Goal: Download file/media

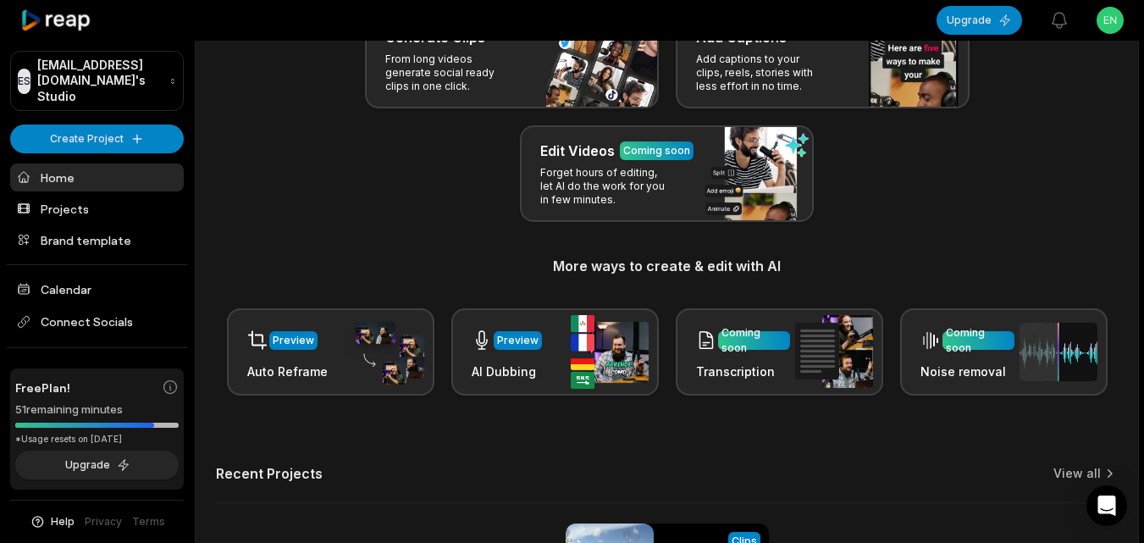
scroll to position [416, 0]
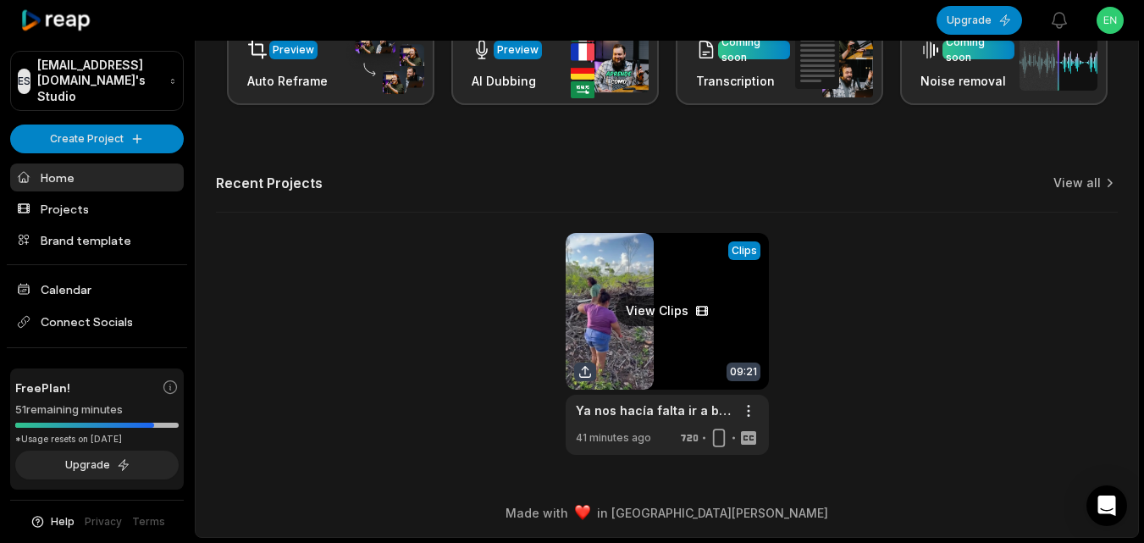
click at [650, 335] on link at bounding box center [667, 344] width 203 height 222
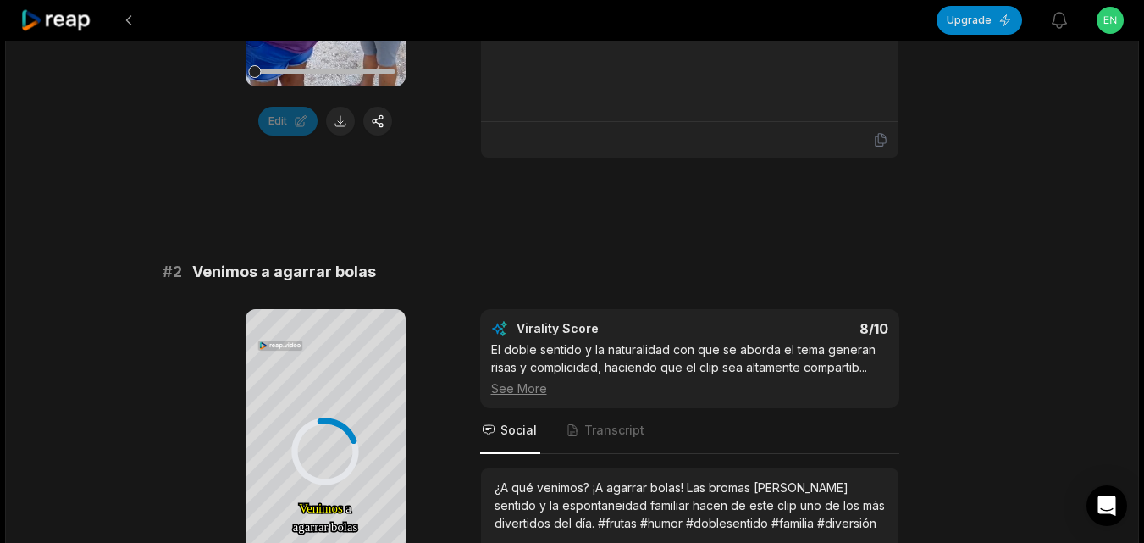
scroll to position [457, 0]
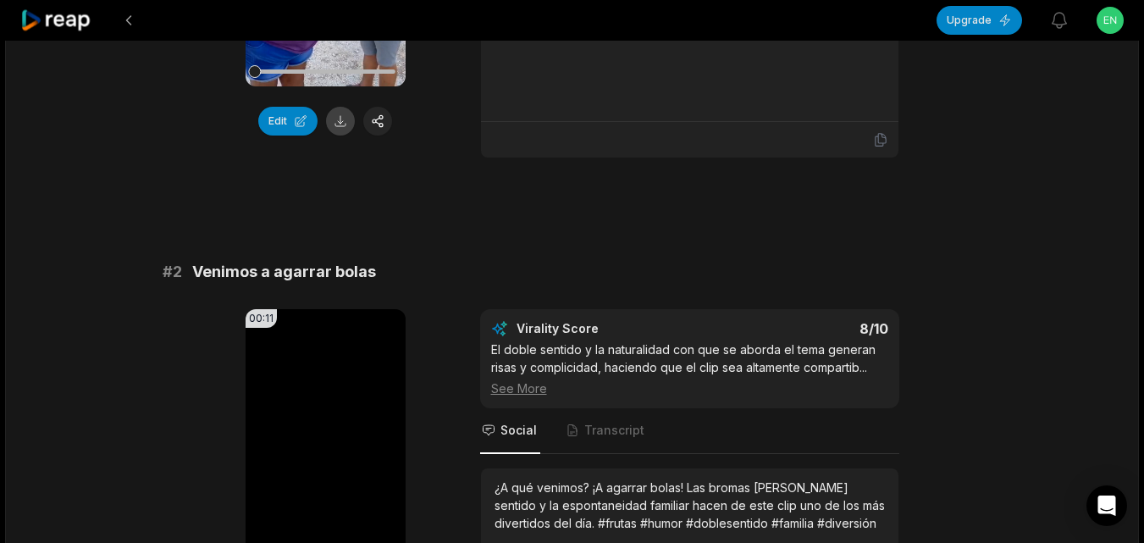
click at [340, 117] on button at bounding box center [340, 121] width 29 height 29
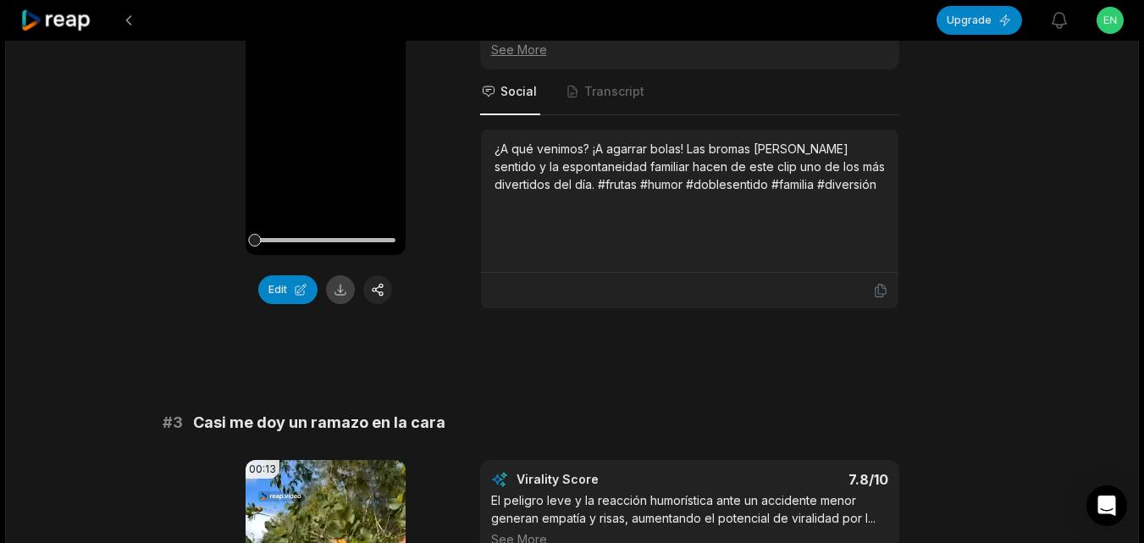
click at [341, 285] on button at bounding box center [340, 289] width 29 height 29
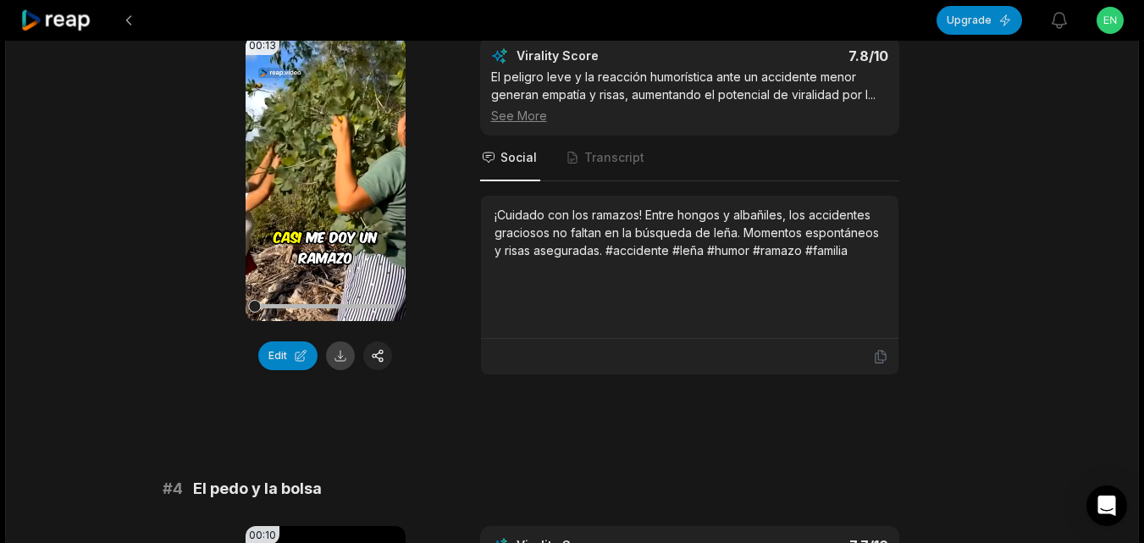
click at [335, 351] on button at bounding box center [340, 355] width 29 height 29
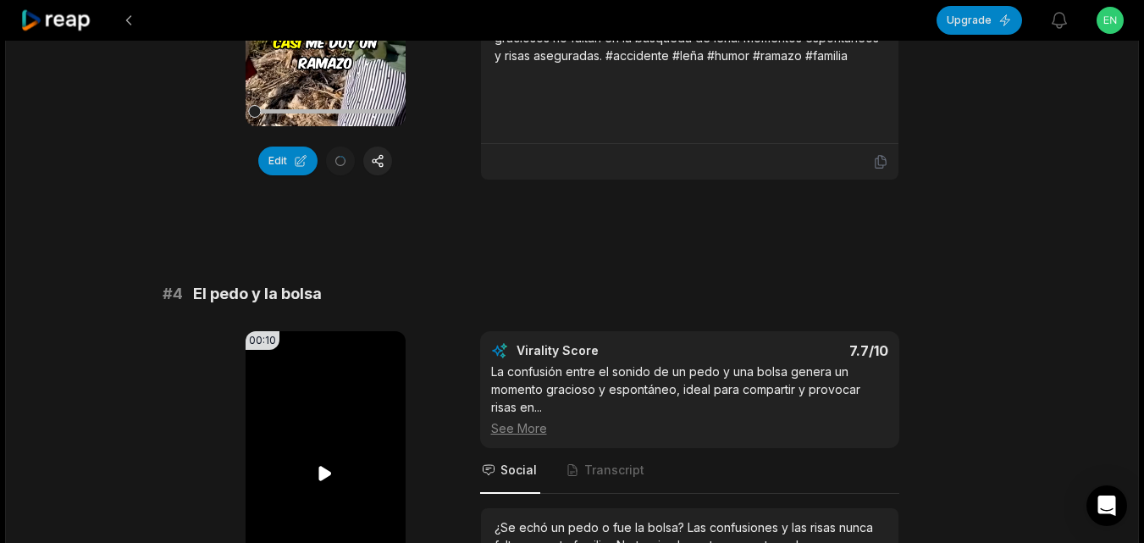
scroll to position [1558, 0]
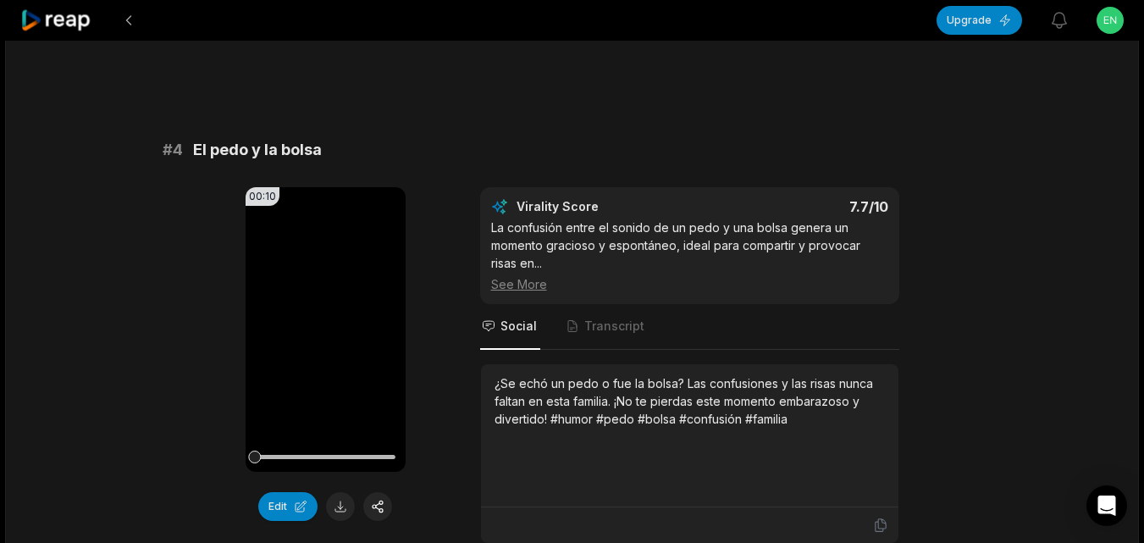
drag, startPoint x: 338, startPoint y: 501, endPoint x: 348, endPoint y: 343, distance: 158.7
click at [338, 501] on button at bounding box center [340, 506] width 29 height 29
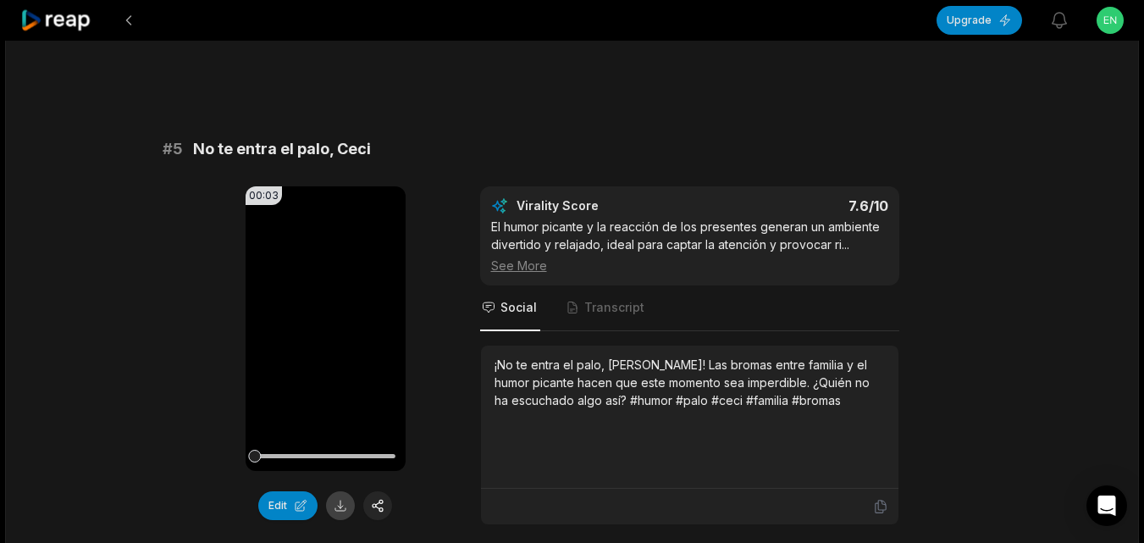
click at [340, 507] on button at bounding box center [340, 505] width 29 height 29
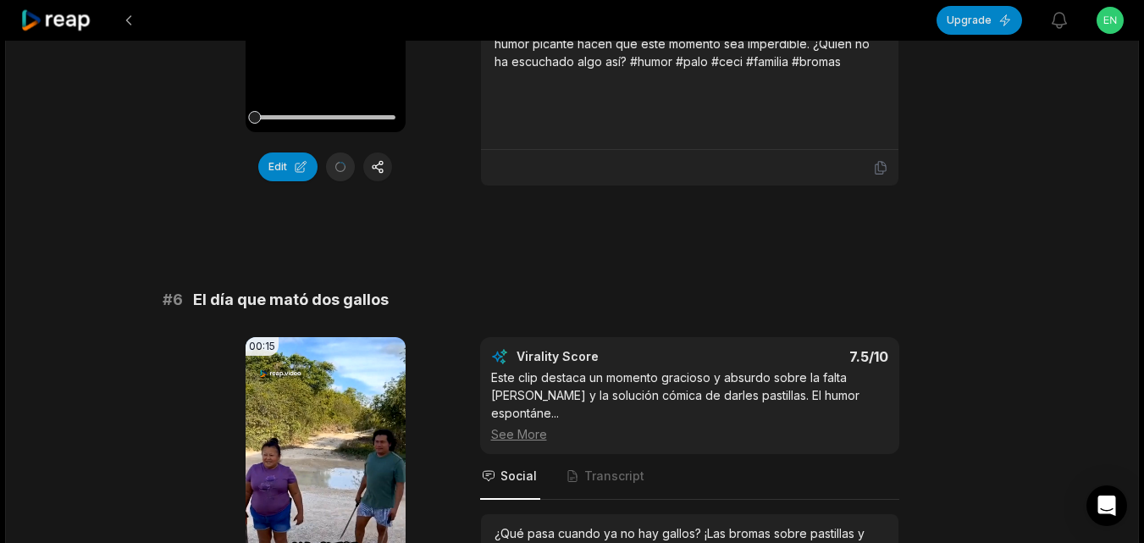
scroll to position [2410, 0]
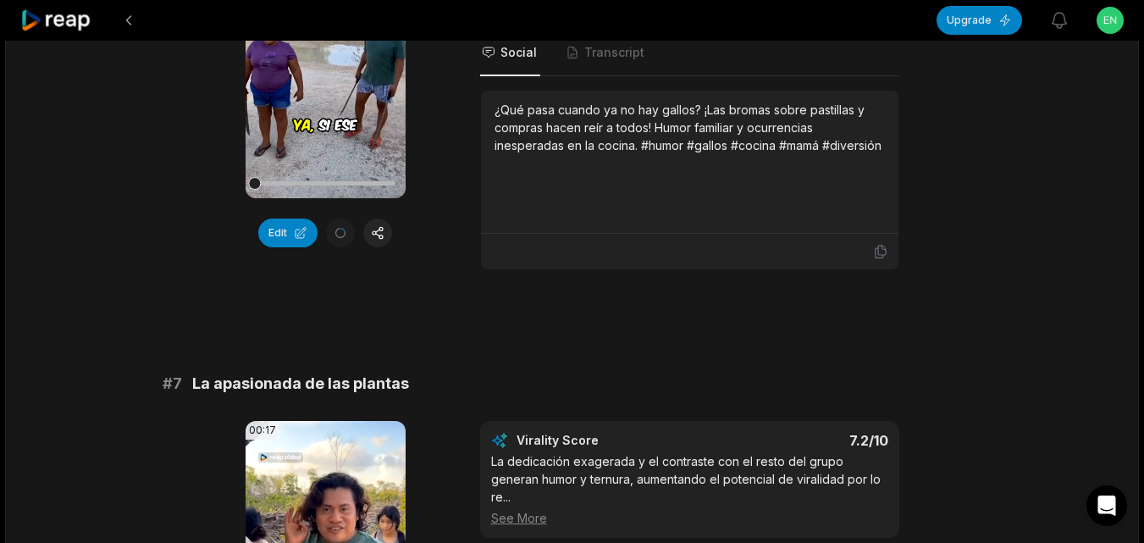
scroll to position [3252, 0]
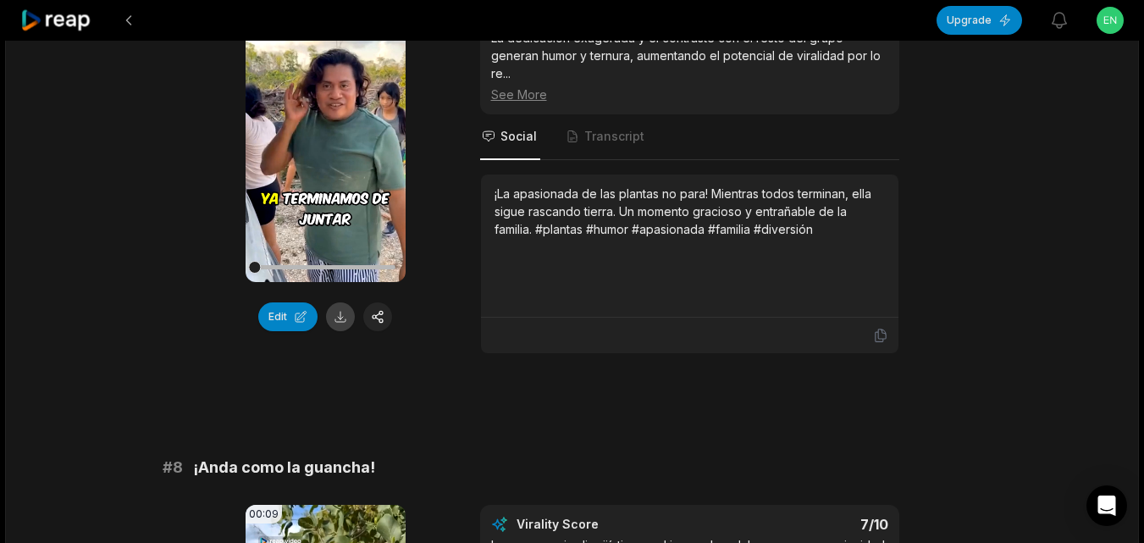
click at [339, 302] on button at bounding box center [340, 316] width 29 height 29
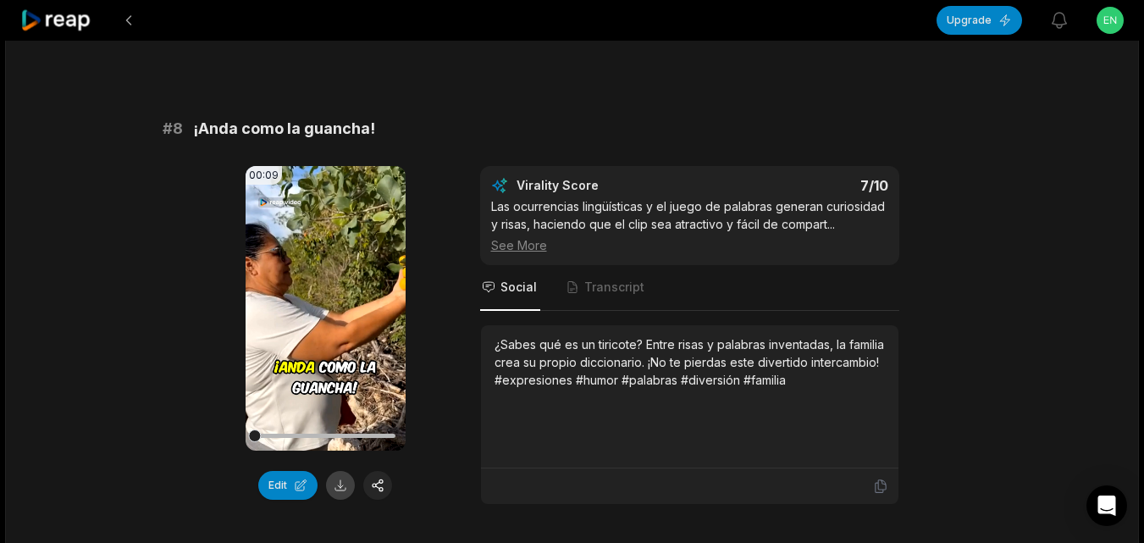
click at [339, 471] on button at bounding box center [340, 485] width 29 height 29
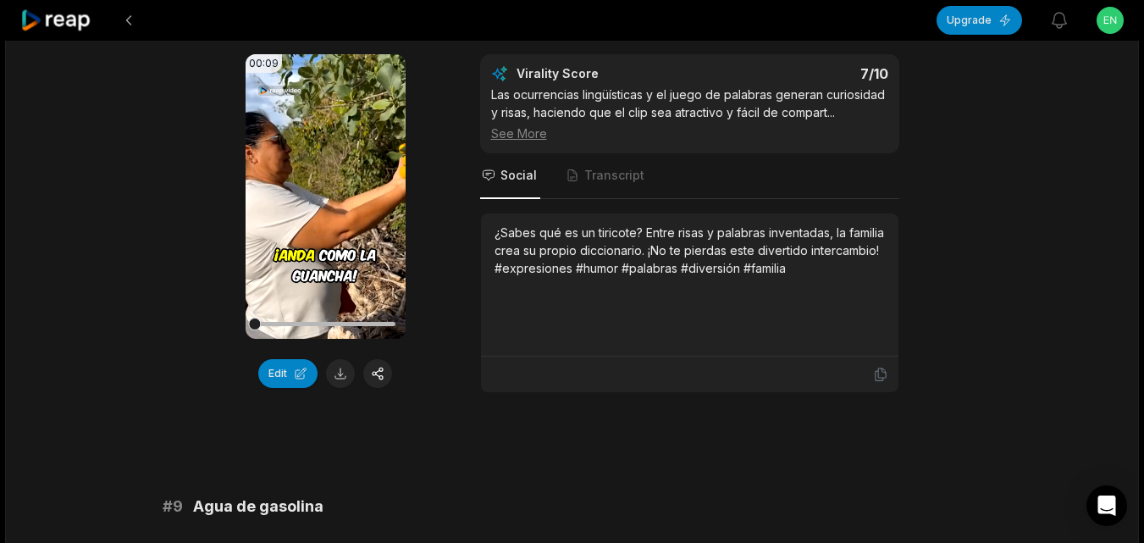
scroll to position [4099, 0]
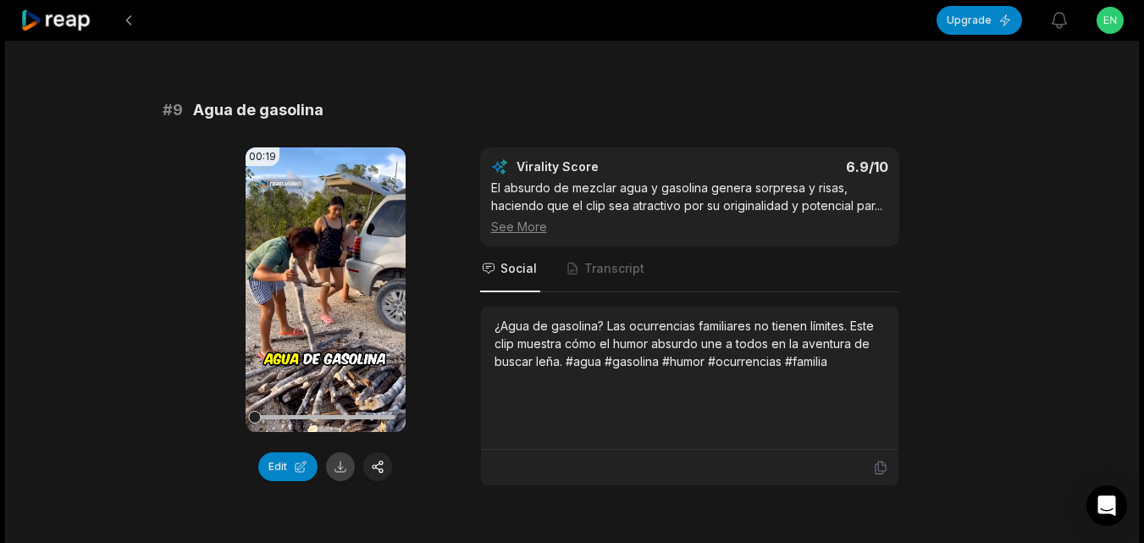
click at [344, 452] on button at bounding box center [340, 466] width 29 height 29
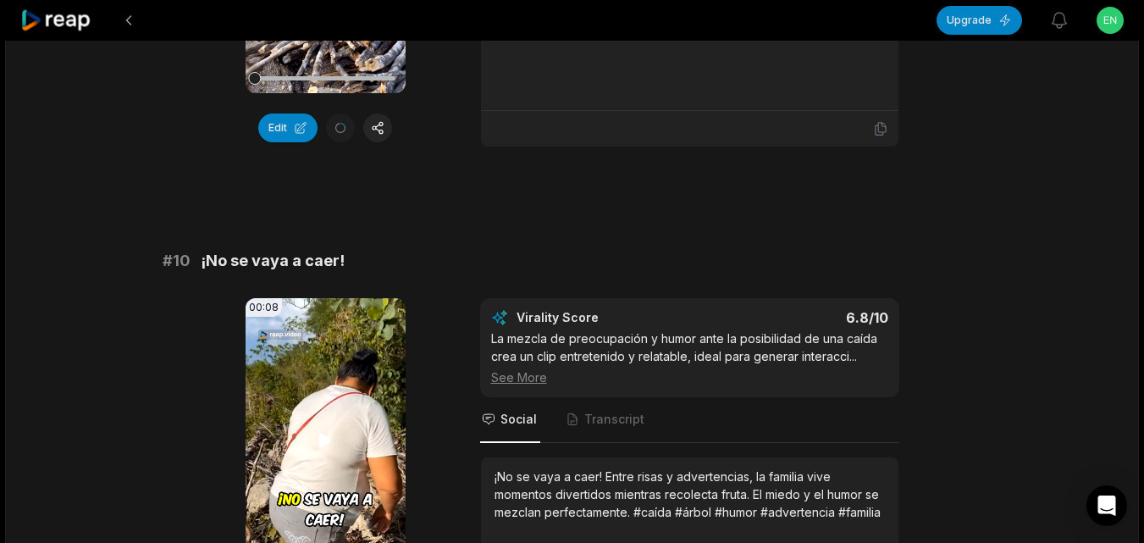
click at [347, 399] on video "Your browser does not support mp4 format." at bounding box center [326, 440] width 160 height 285
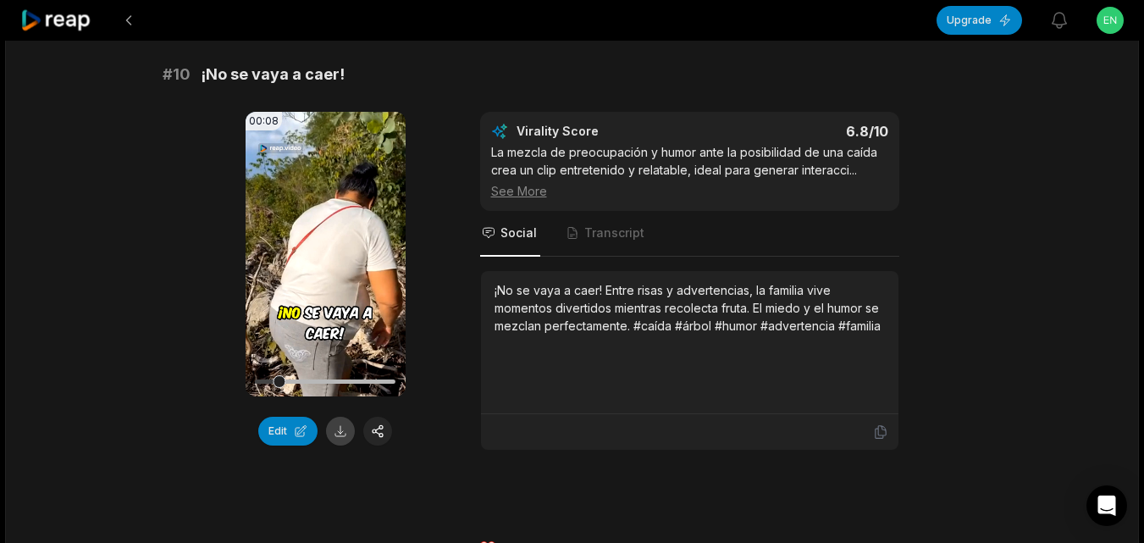
click at [335, 417] on button at bounding box center [340, 431] width 29 height 29
